Goal: Information Seeking & Learning: Check status

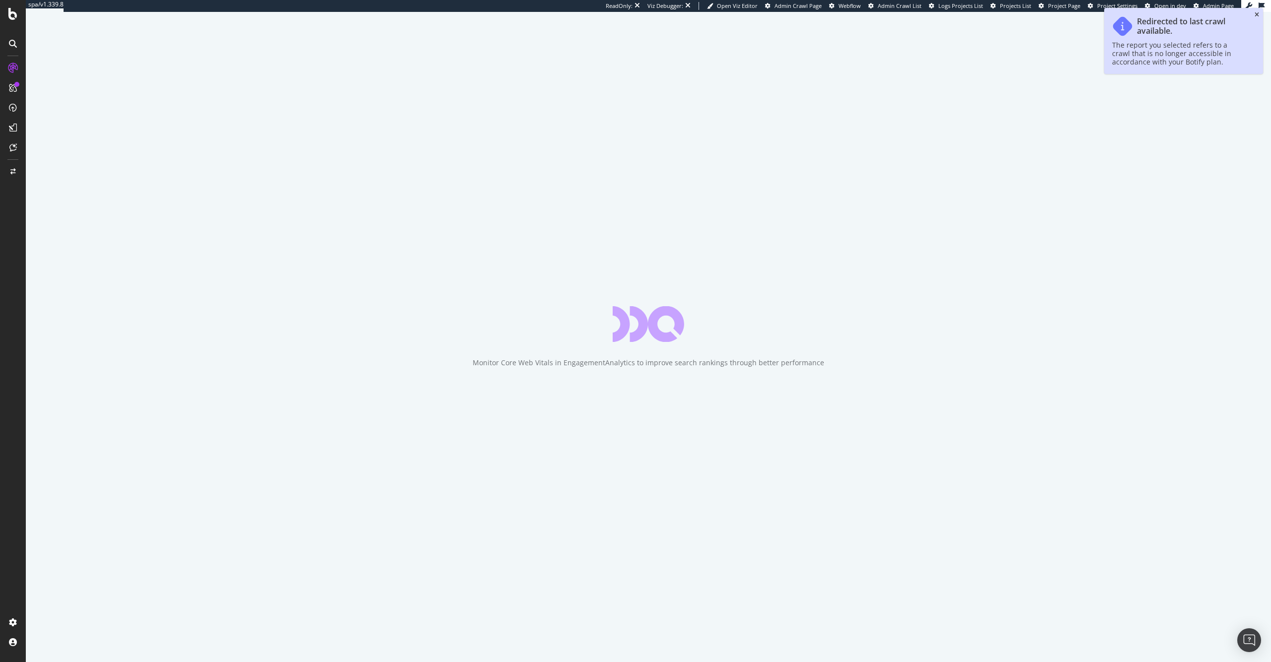
click at [1257, 15] on icon "close toast" at bounding box center [1257, 15] width 4 height 6
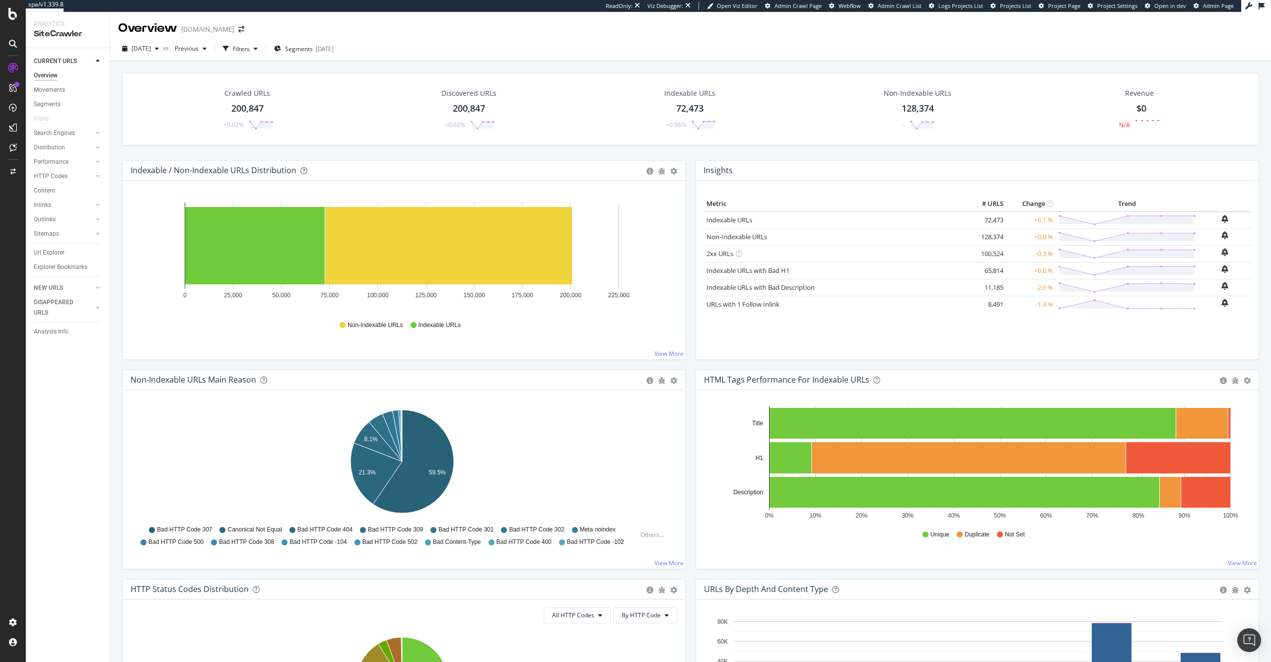
click at [262, 104] on div "200,847" at bounding box center [247, 108] width 32 height 13
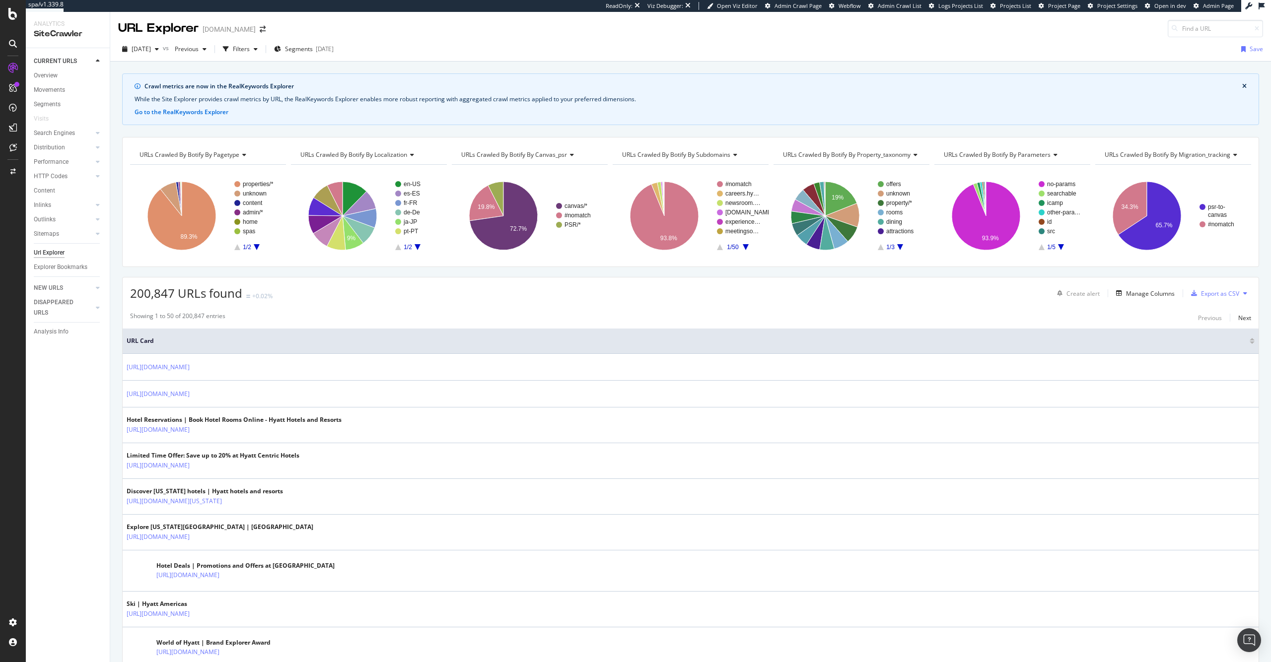
scroll to position [2, 0]
